Goal: Task Accomplishment & Management: Manage account settings

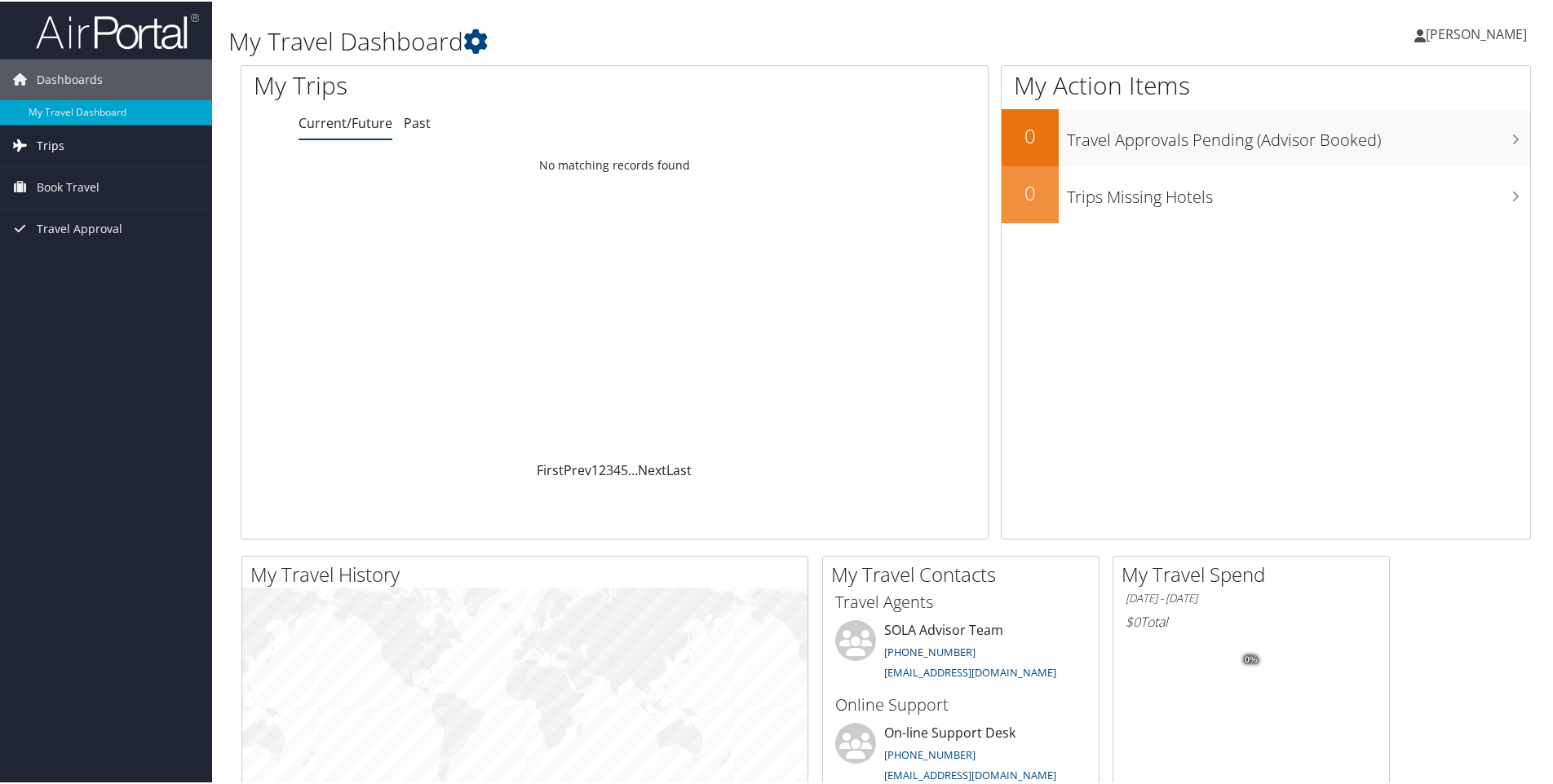
click at [43, 152] on span "Trips" at bounding box center [51, 144] width 27 height 41
click at [87, 300] on span "Travel Approval" at bounding box center [80, 301] width 86 height 41
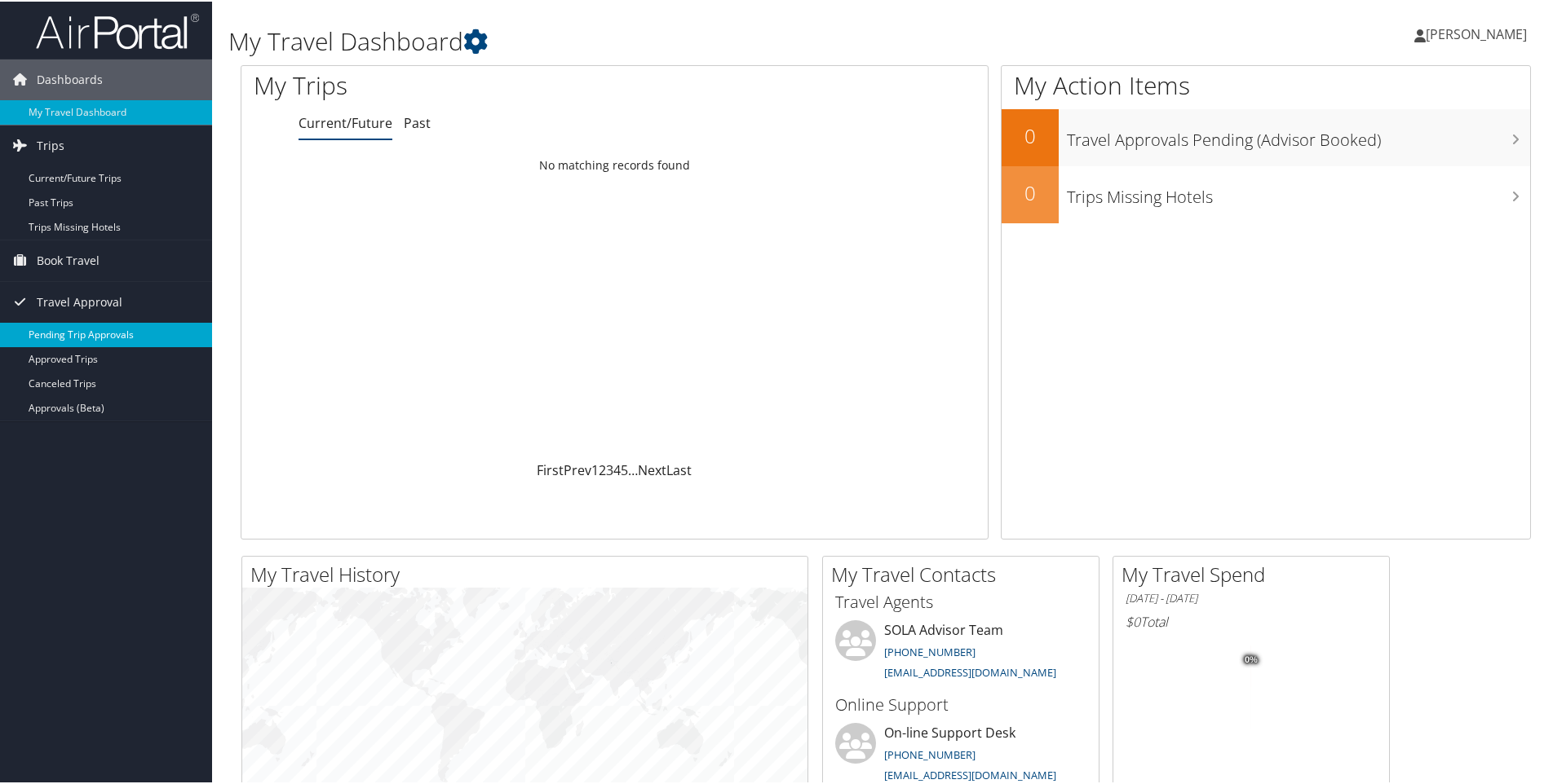
click at [87, 331] on link "Pending Trip Approvals" at bounding box center [105, 333] width 212 height 24
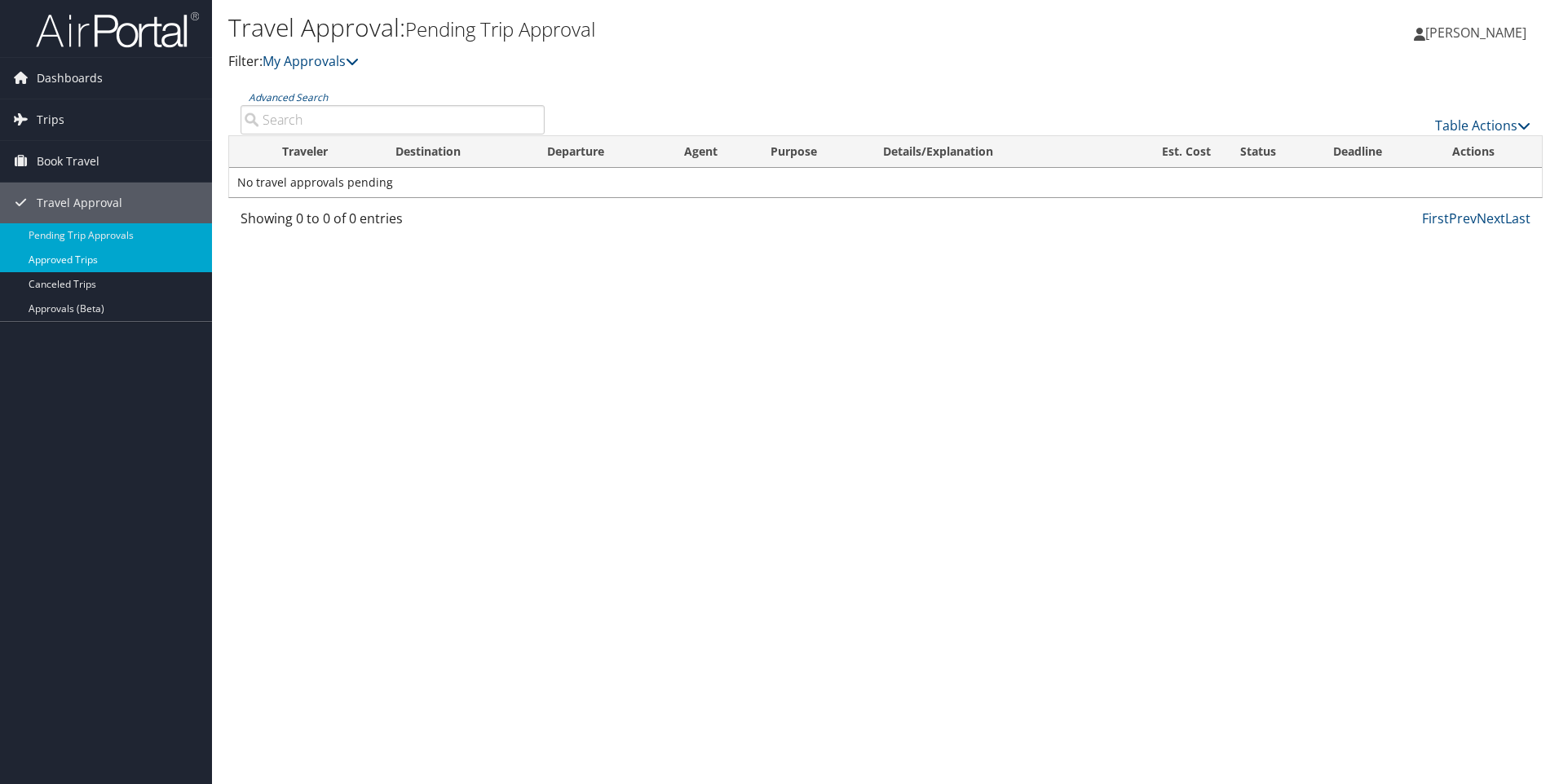
click at [76, 256] on link "Approved Trips" at bounding box center [105, 259] width 212 height 24
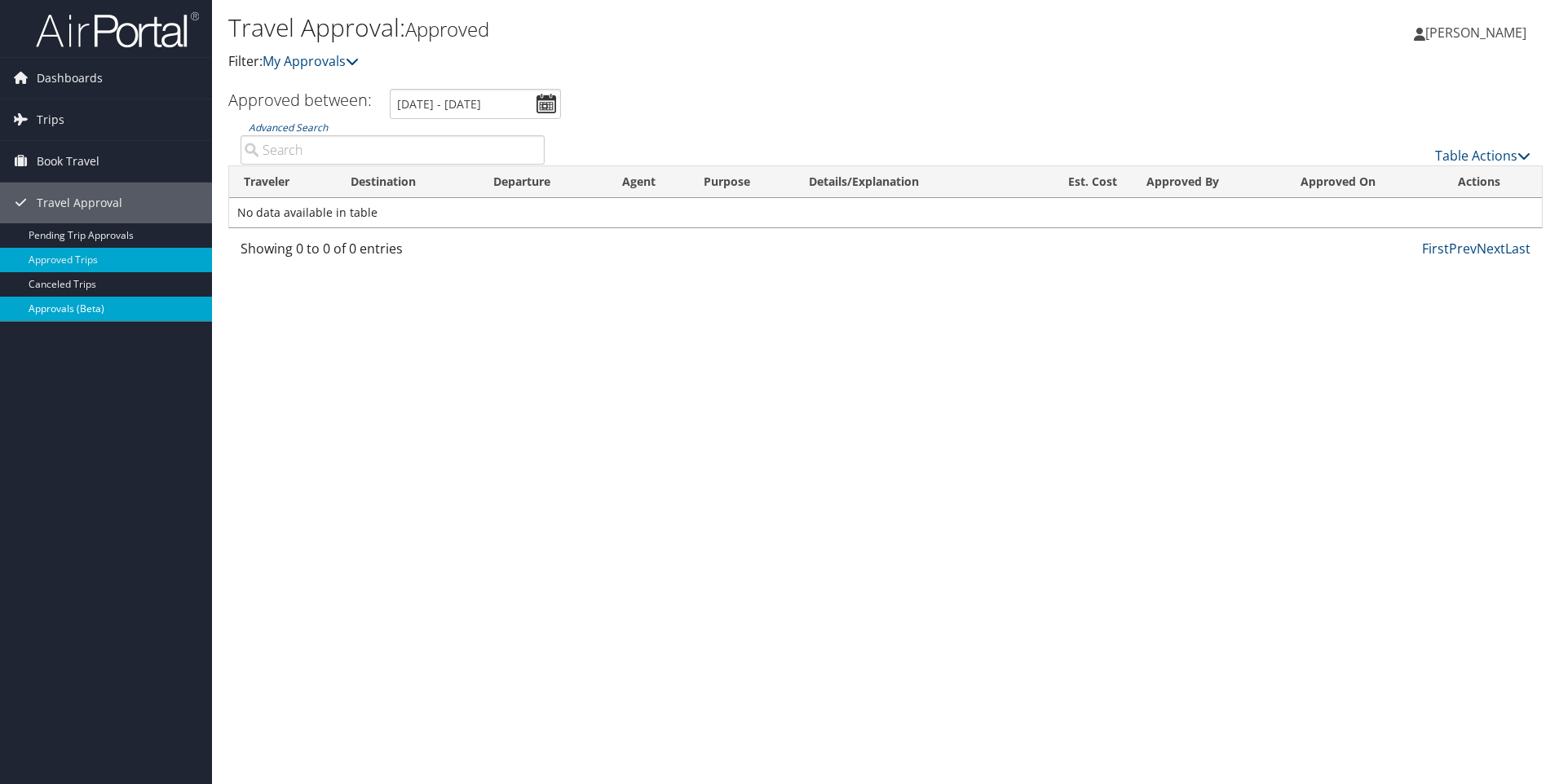
click at [59, 306] on link "Approvals (Beta)" at bounding box center [105, 308] width 212 height 24
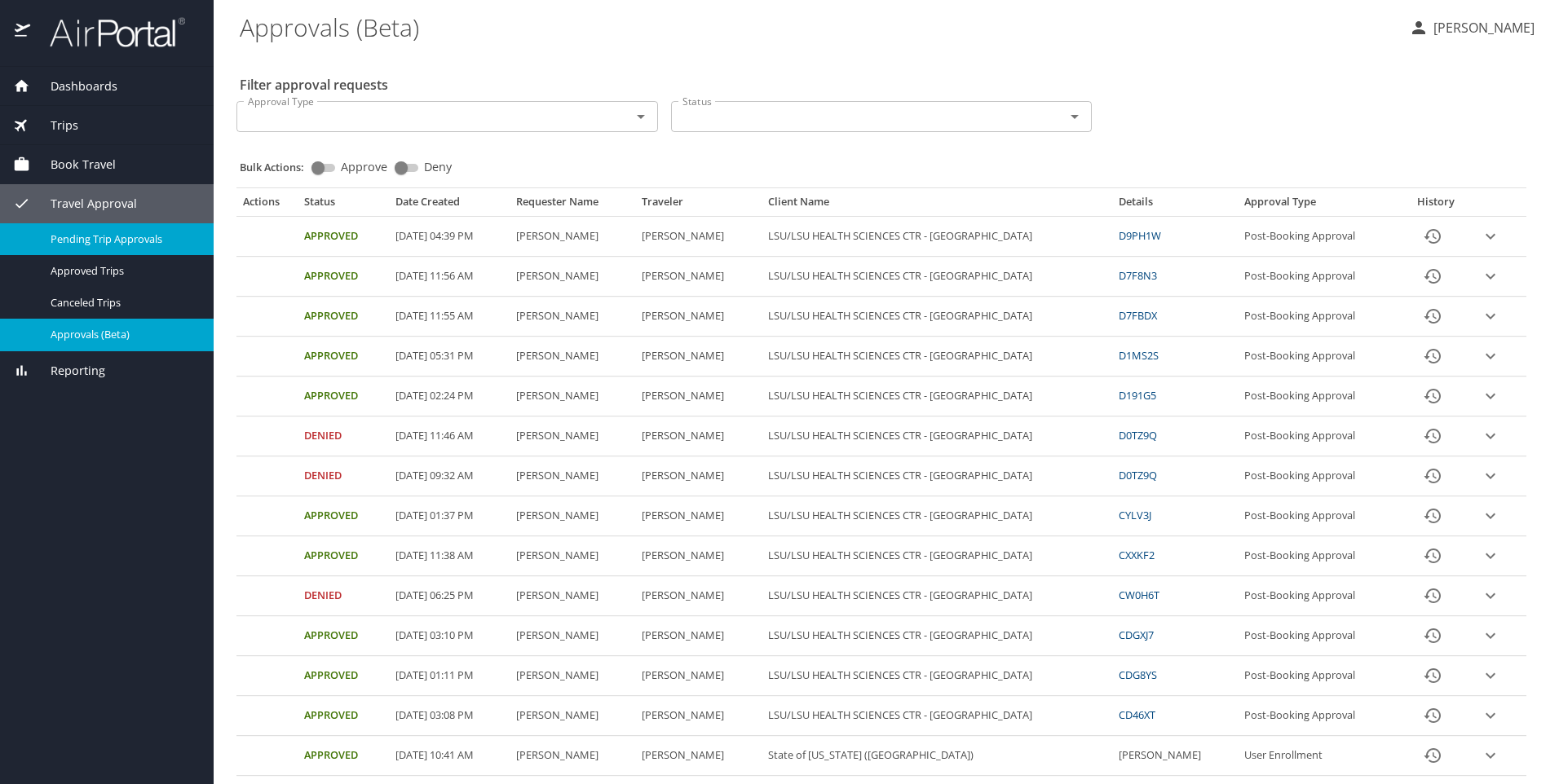
click at [106, 236] on span "Pending Trip Approvals" at bounding box center [122, 239] width 143 height 16
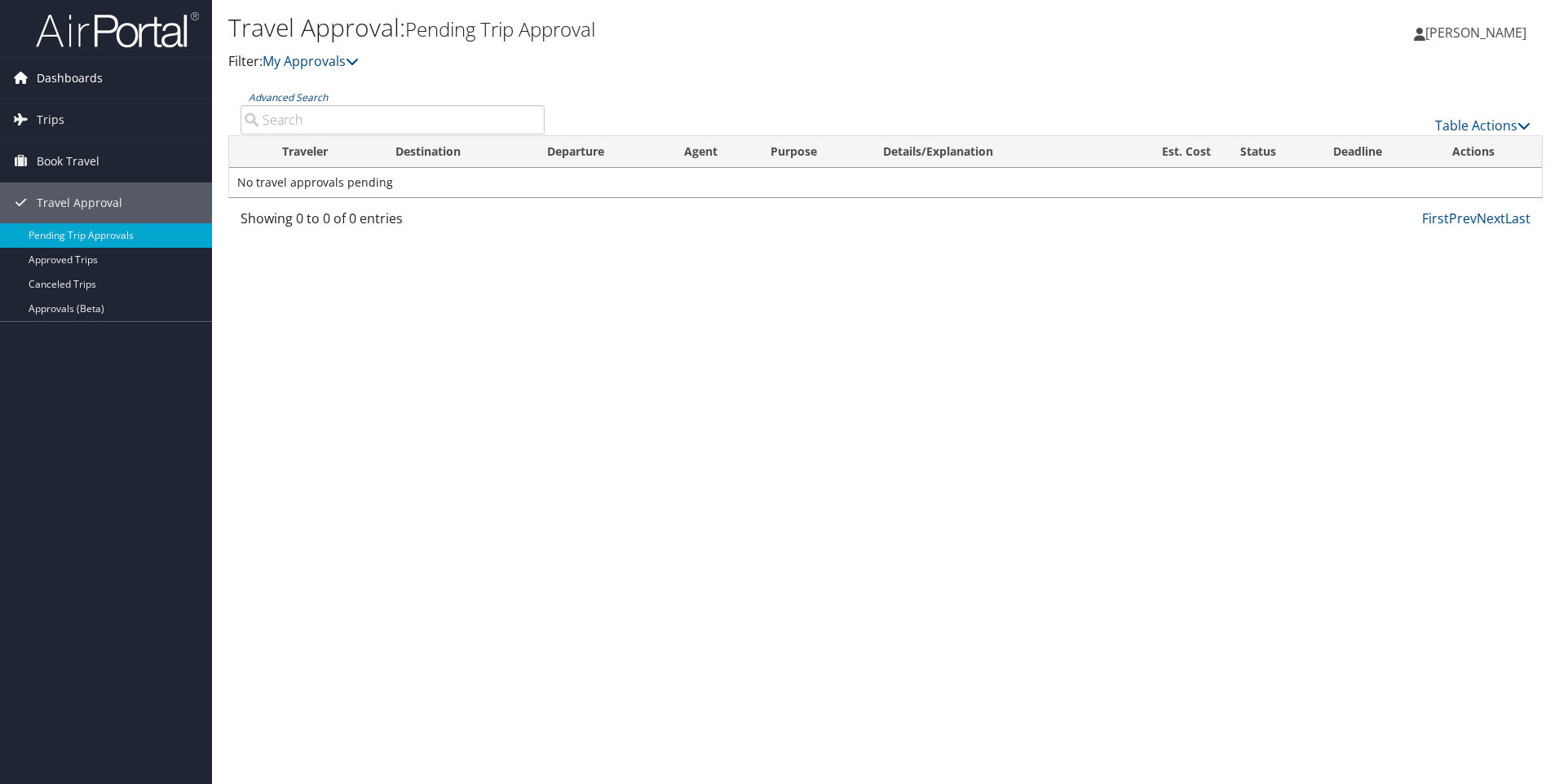
click at [75, 79] on span "Dashboards" at bounding box center [70, 78] width 66 height 41
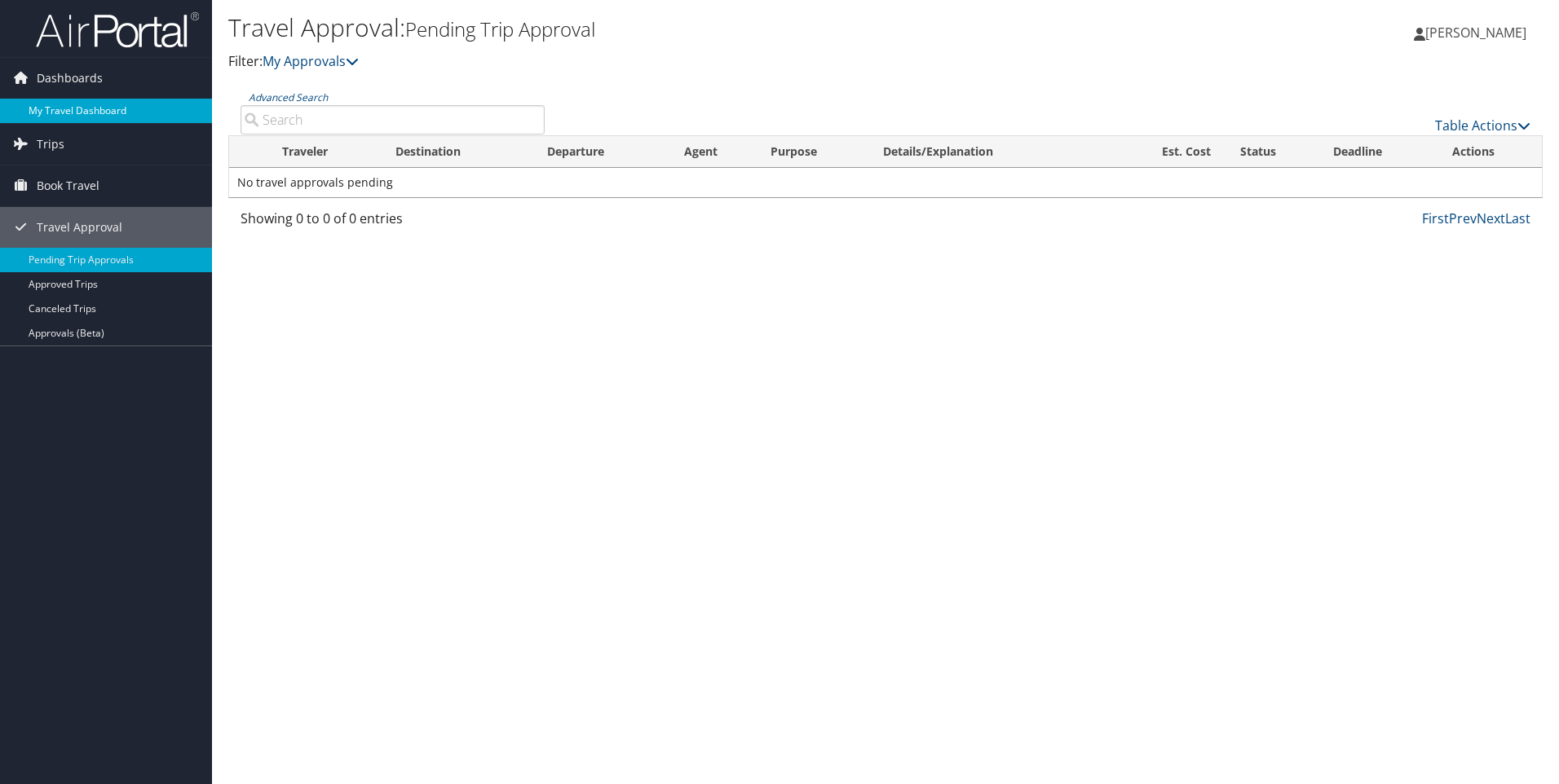
click at [76, 112] on link "My Travel Dashboard" at bounding box center [105, 110] width 212 height 24
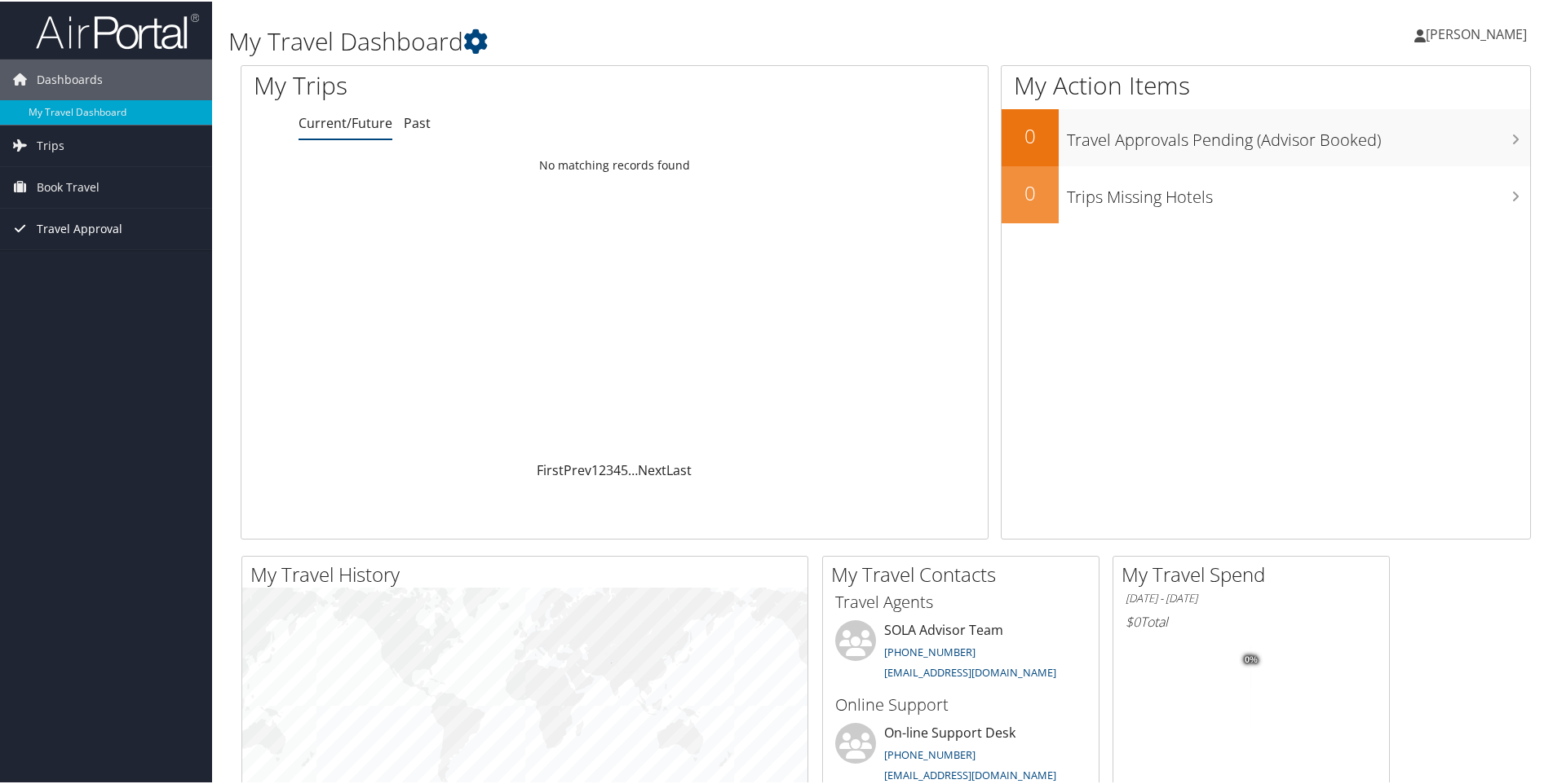
click at [69, 225] on span "Travel Approval" at bounding box center [80, 227] width 86 height 41
click at [58, 336] on link "Approvals (Beta)" at bounding box center [105, 333] width 212 height 24
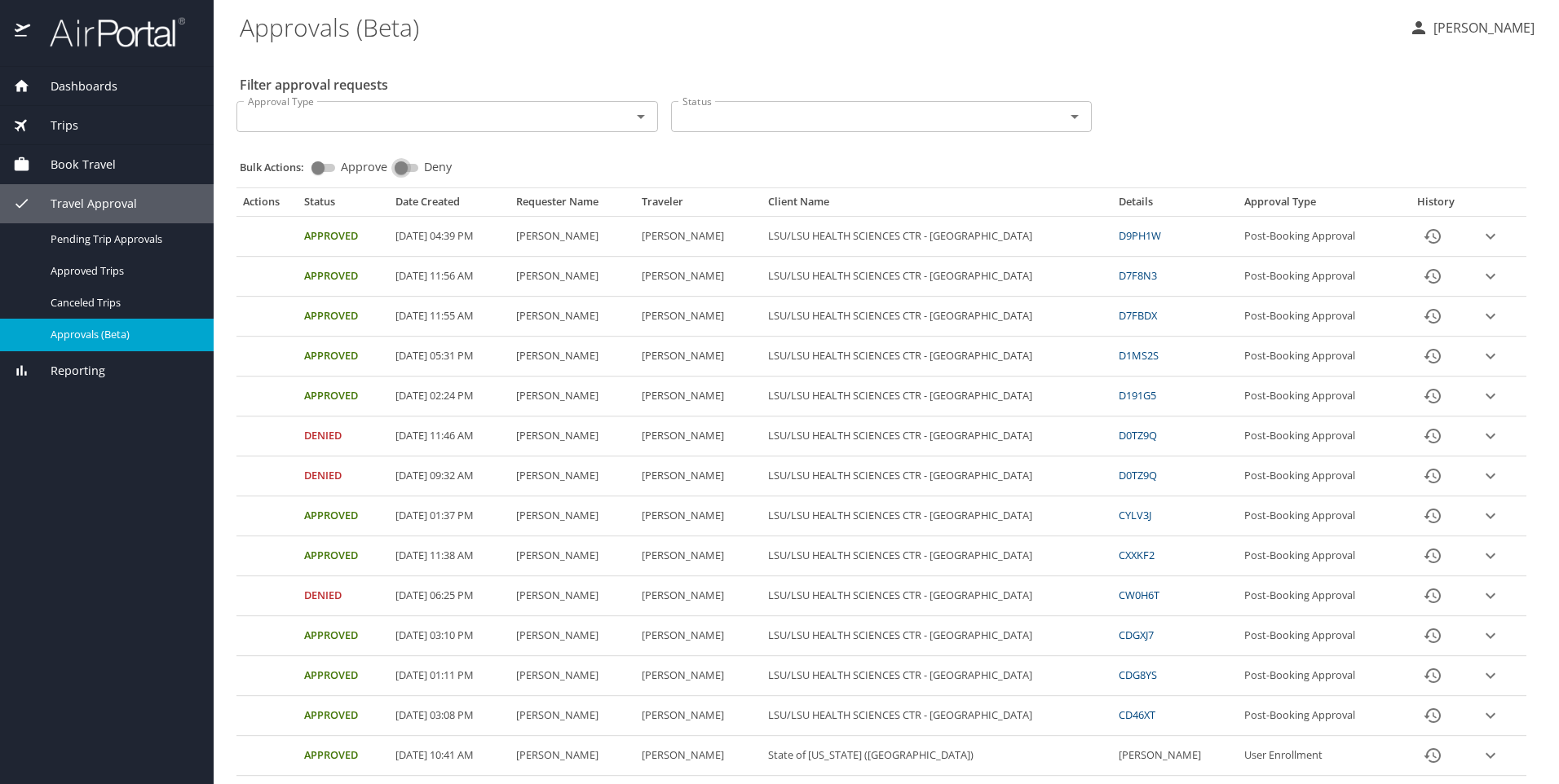
click at [397, 162] on input "Deny" at bounding box center [401, 168] width 59 height 20
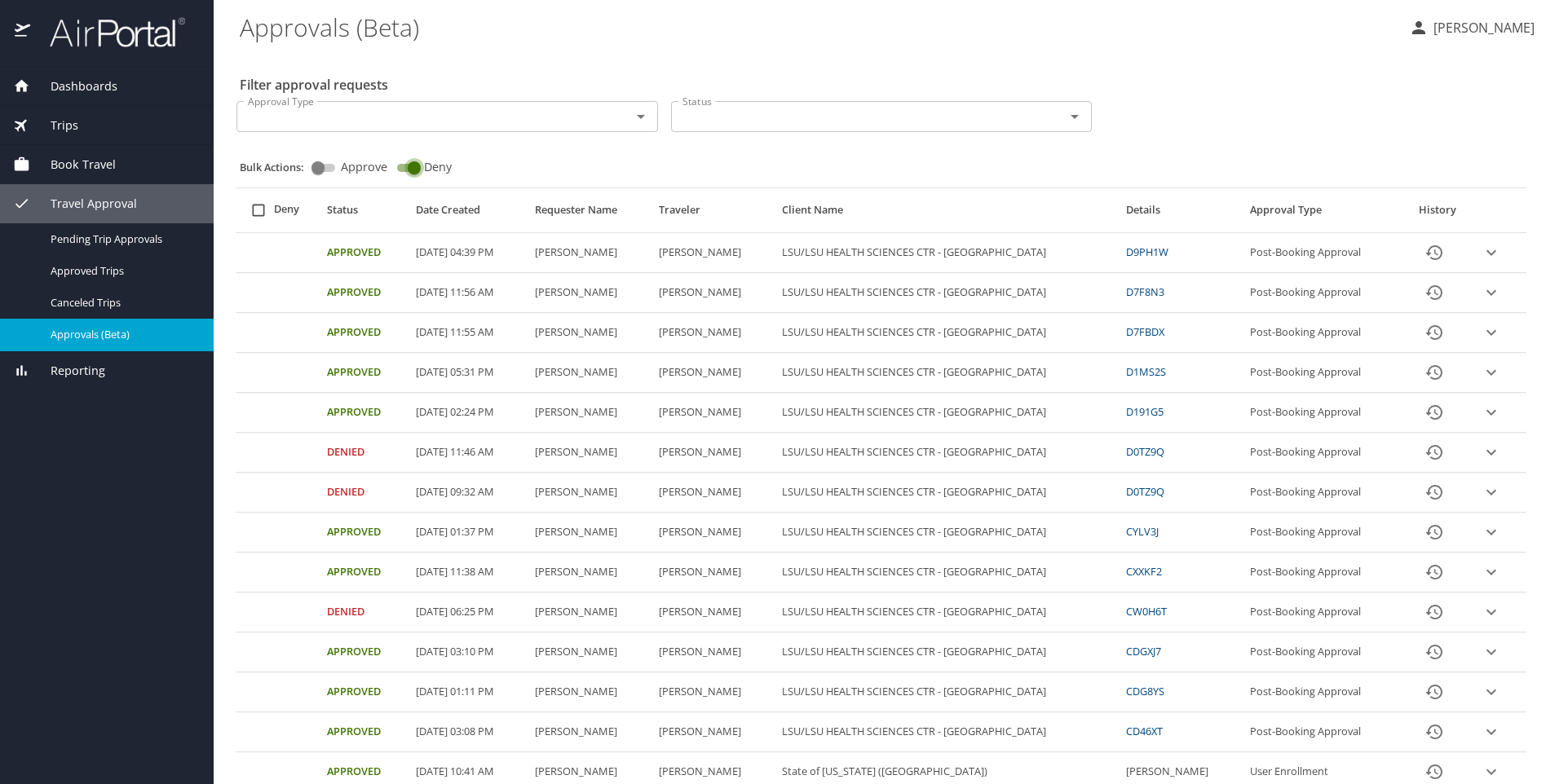
click at [405, 162] on input "Deny" at bounding box center [415, 168] width 59 height 20
checkbox input "false"
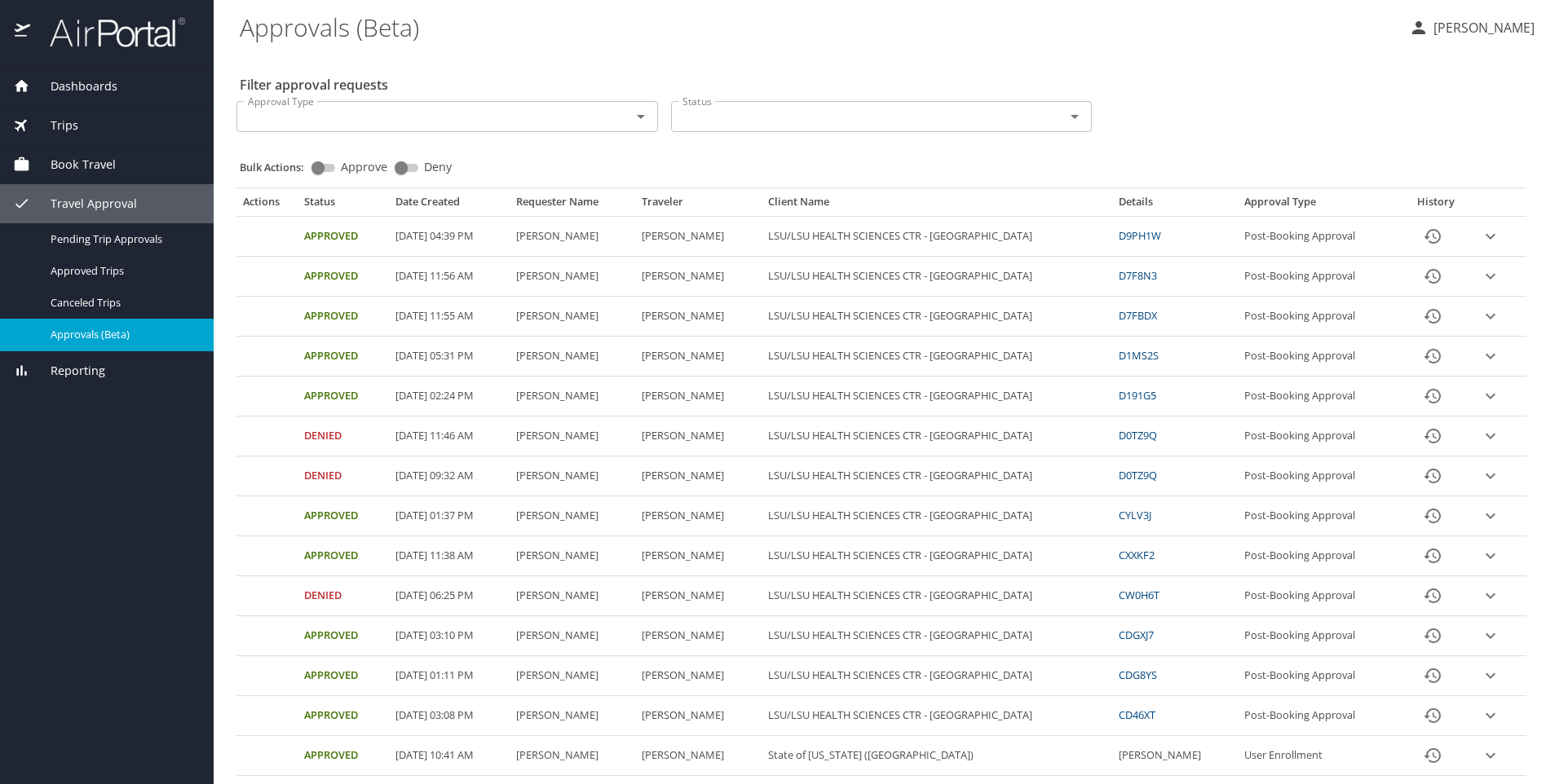
click at [321, 167] on input "Approve" at bounding box center [318, 168] width 59 height 20
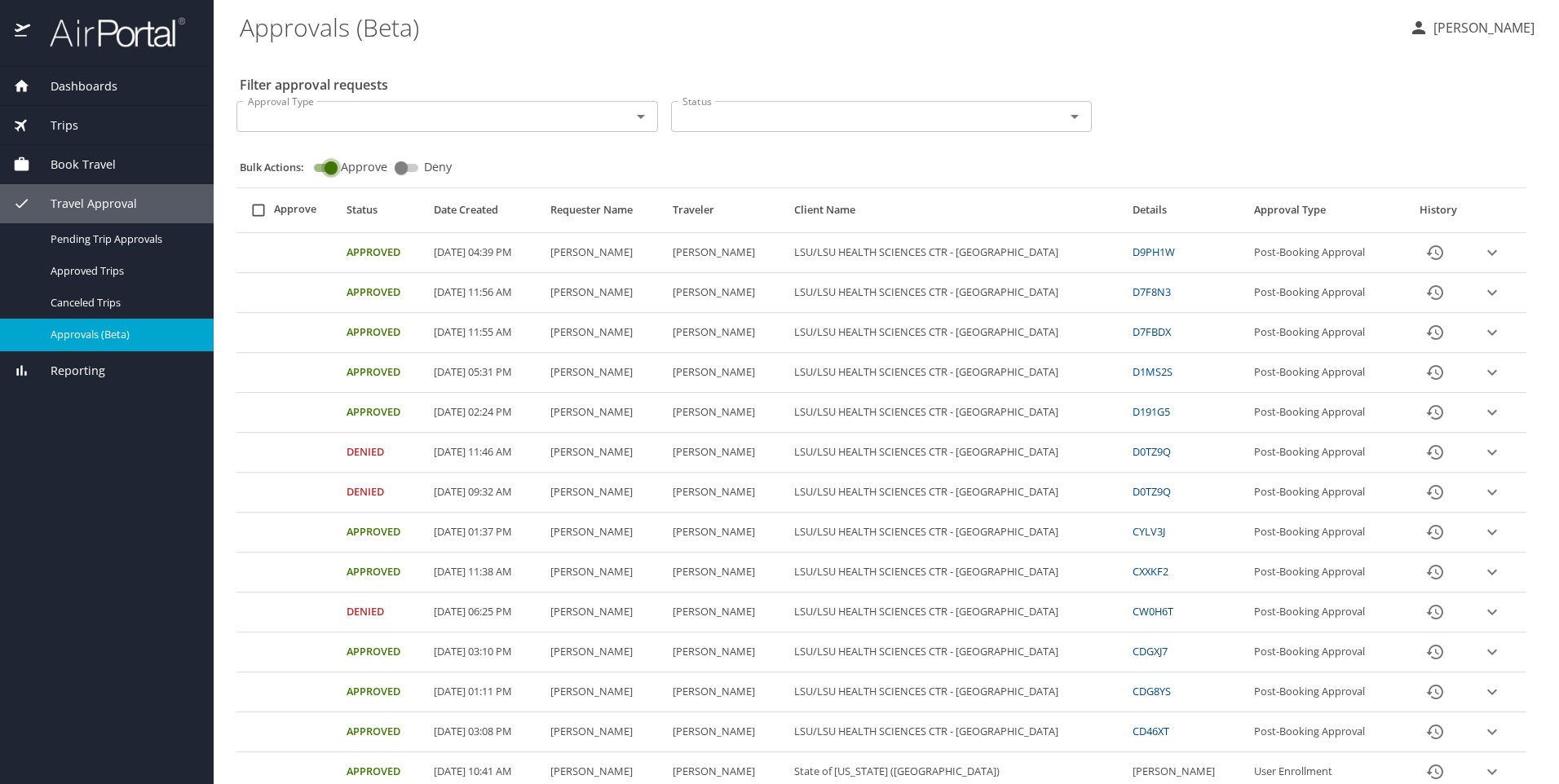
click at [324, 167] on input "Approve" at bounding box center [331, 168] width 59 height 20
checkbox input "false"
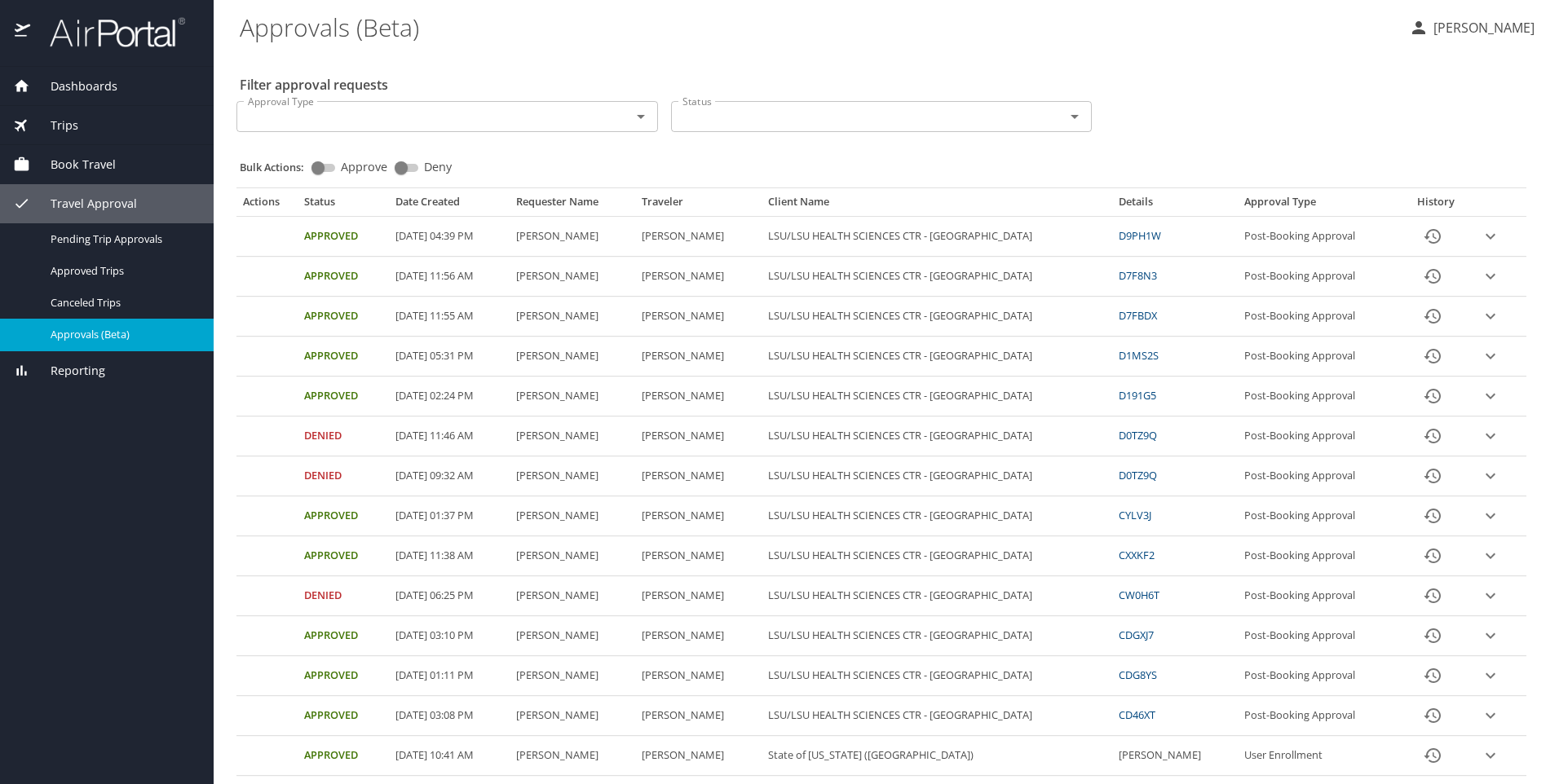
click at [78, 375] on span "Reporting" at bounding box center [67, 371] width 75 height 18
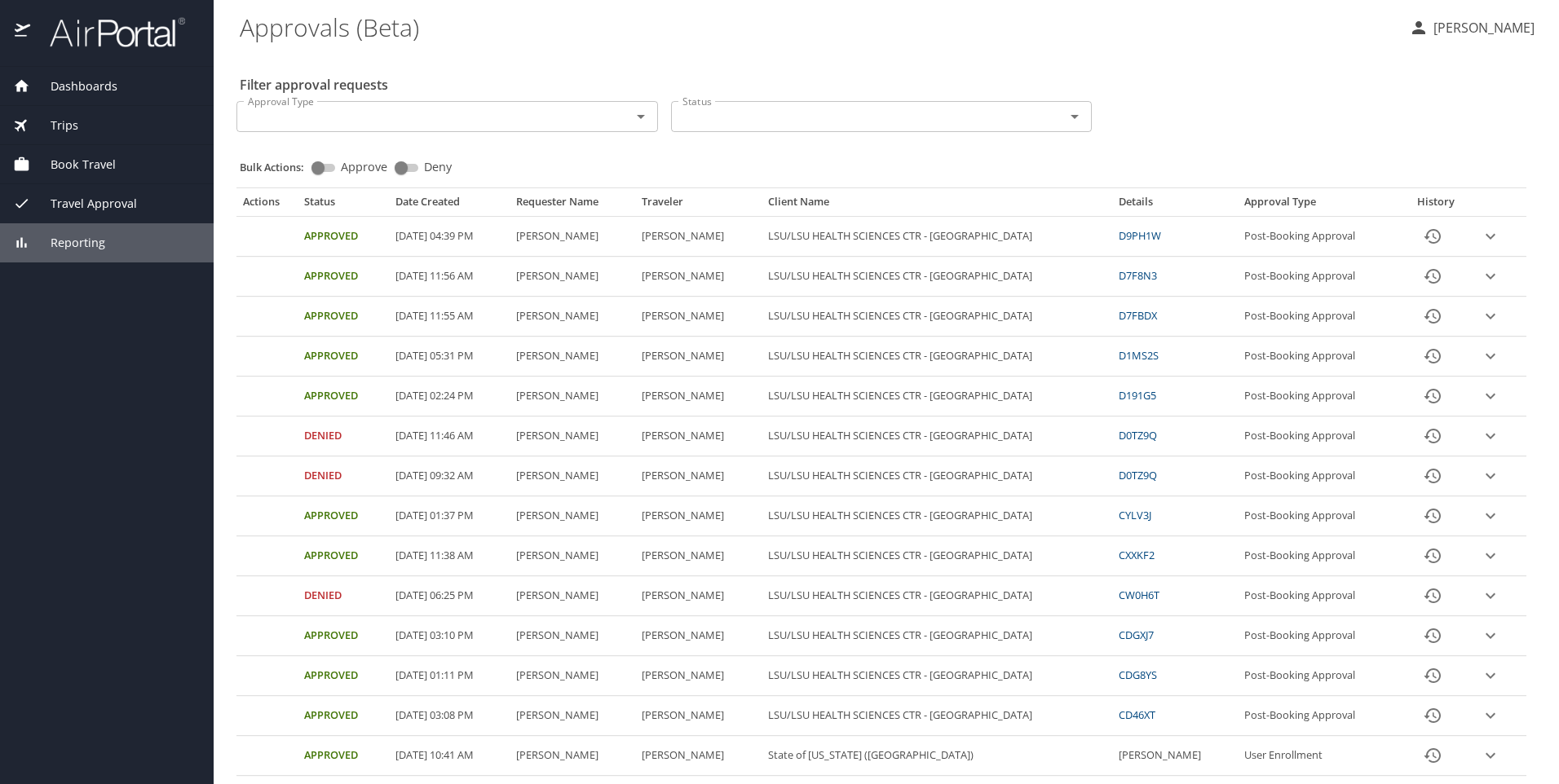
click at [73, 242] on span "Reporting" at bounding box center [67, 243] width 75 height 18
